Goal: Navigation & Orientation: Go to known website

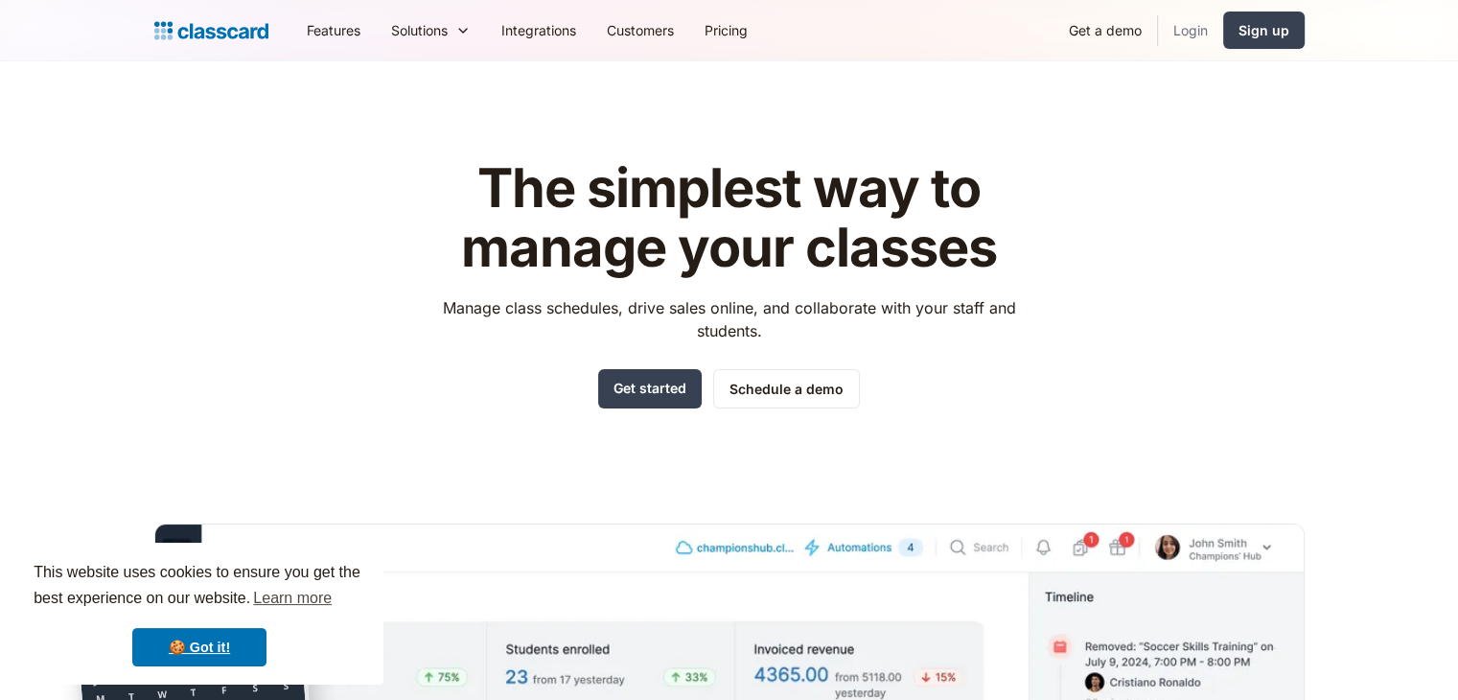
click at [1176, 47] on link "Login" at bounding box center [1190, 30] width 65 height 43
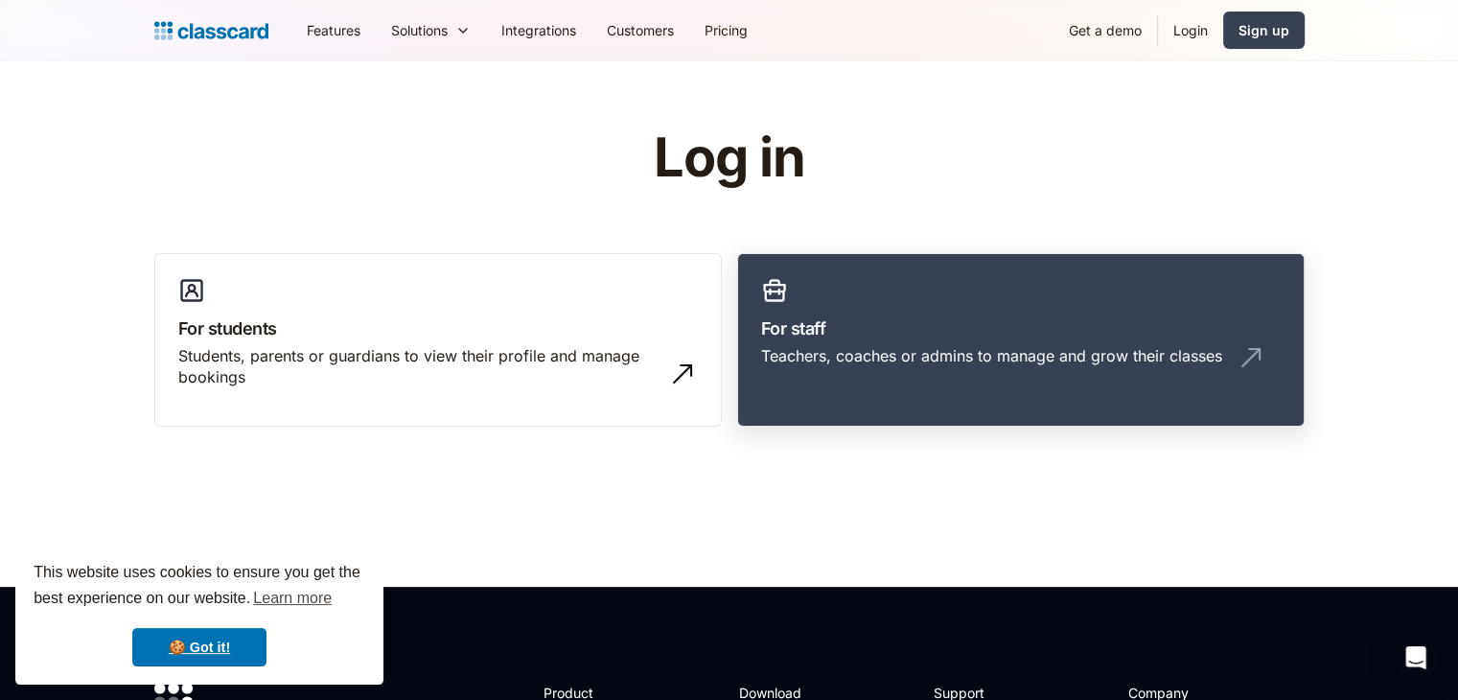
click at [1016, 328] on h3 "For staff" at bounding box center [1021, 328] width 520 height 26
